Goal: Task Accomplishment & Management: Manage account settings

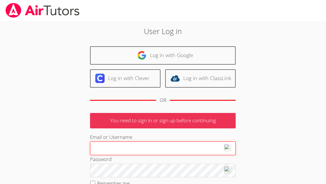
type input "klashe89@gmail.com"
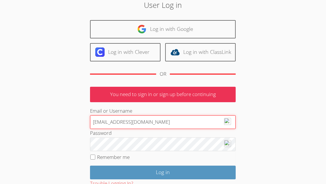
scroll to position [66, 0]
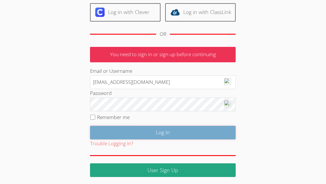
click at [161, 132] on input "Log in" at bounding box center [163, 133] width 146 height 14
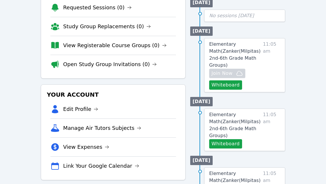
scroll to position [88, 0]
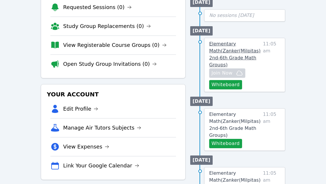
click at [223, 43] on span "Elementary Math ( Zanker(Milpitas) 2nd-6th Grade Math Groups )" at bounding box center [235, 54] width 52 height 26
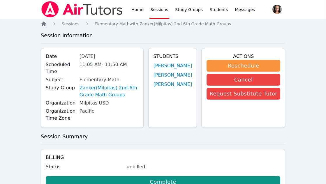
click at [43, 23] on icon "Breadcrumb" at bounding box center [43, 24] width 5 height 5
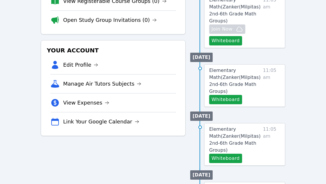
scroll to position [131, 0]
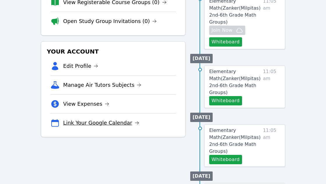
click at [117, 123] on link "Link Your Google Calendar" at bounding box center [101, 123] width 76 height 8
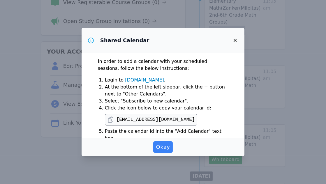
click at [157, 81] on link "[DOMAIN_NAME]" at bounding box center [144, 80] width 39 height 6
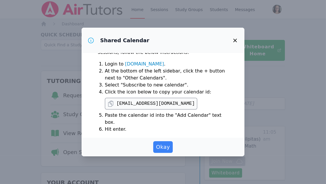
scroll to position [34, 0]
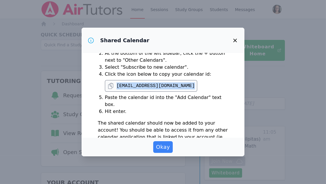
drag, startPoint x: 117, startPoint y: 86, endPoint x: 243, endPoint y: 94, distance: 125.7
click at [243, 94] on div "In order to add a calendar with your scheduled sessions, follow the below instr…" at bounding box center [163, 95] width 163 height 84
click at [237, 81] on div "In order to add a calendar with your scheduled sessions, follow the below instr…" at bounding box center [163, 95] width 163 height 84
click at [109, 88] on icon at bounding box center [110, 85] width 7 height 7
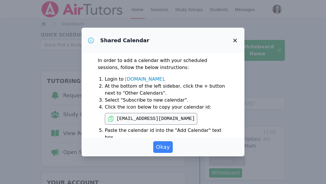
scroll to position [0, 0]
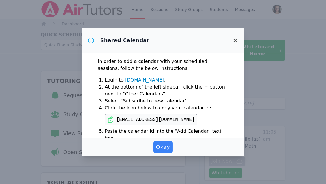
click at [150, 80] on link "[DOMAIN_NAME]" at bounding box center [144, 80] width 39 height 6
